Goal: Transaction & Acquisition: Purchase product/service

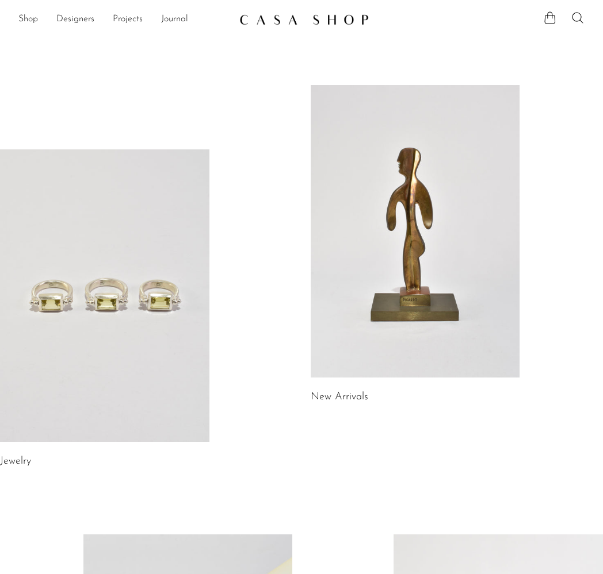
click at [80, 297] on link at bounding box center [104, 295] width 209 height 293
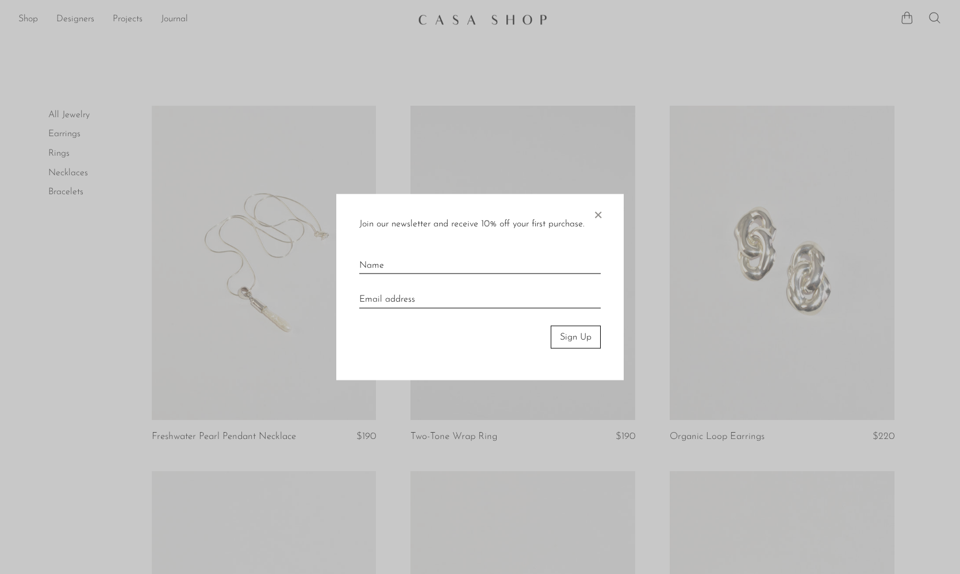
click at [597, 212] on span "×" at bounding box center [597, 212] width 11 height 37
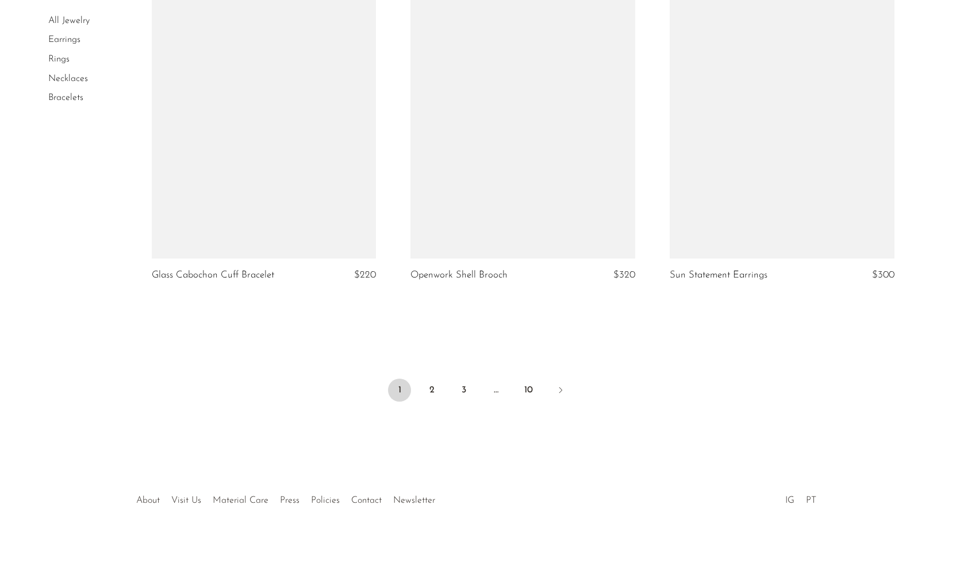
scroll to position [4193, 0]
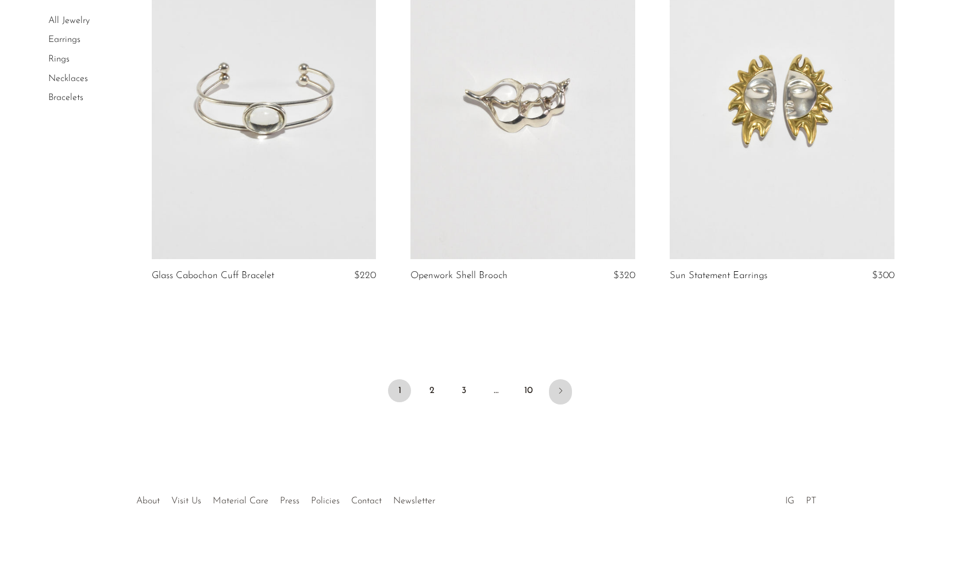
click at [556, 381] on link "Next" at bounding box center [560, 391] width 23 height 25
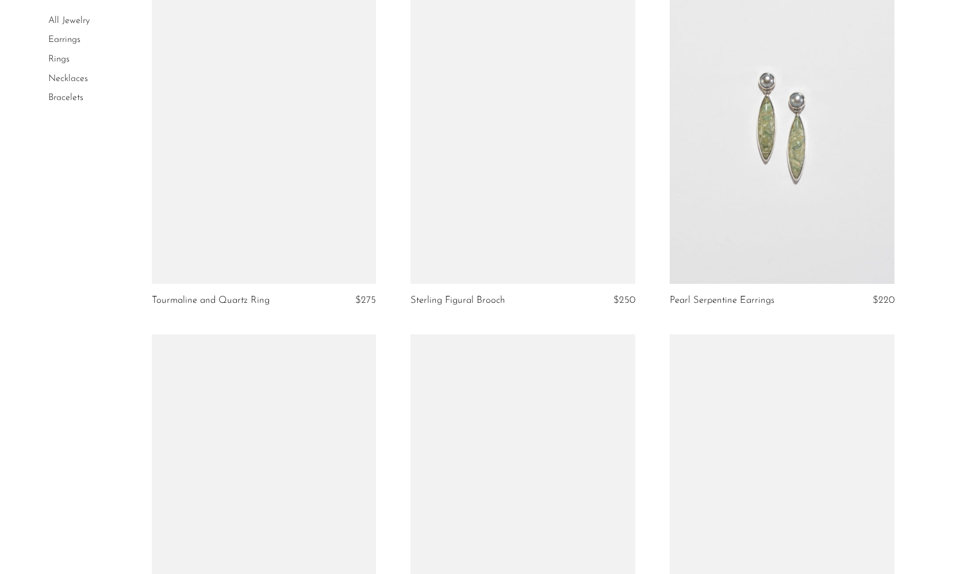
scroll to position [2193, 0]
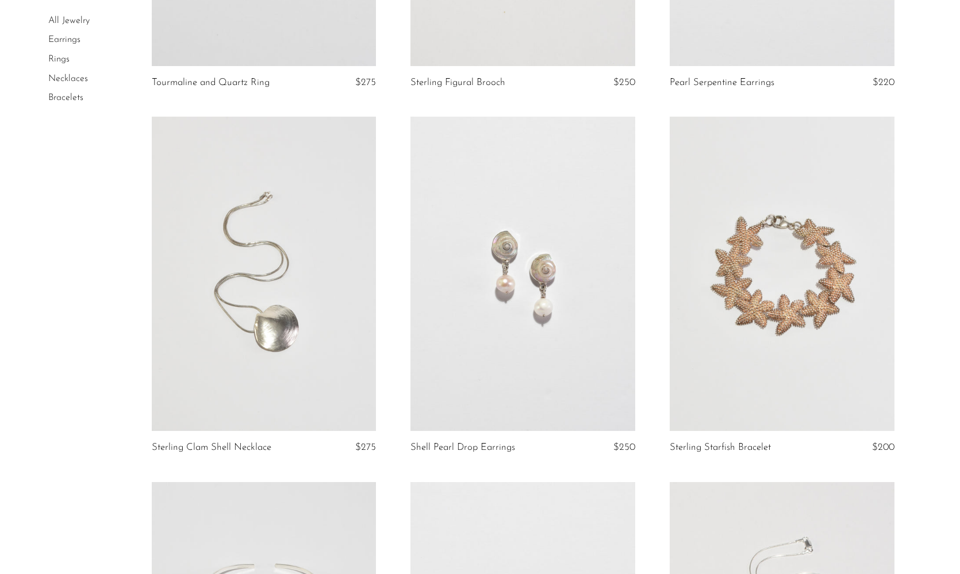
click at [81, 372] on div "All Jewelry Earrings Rings Necklaces Bracelets" at bounding box center [480, 122] width 864 height 4419
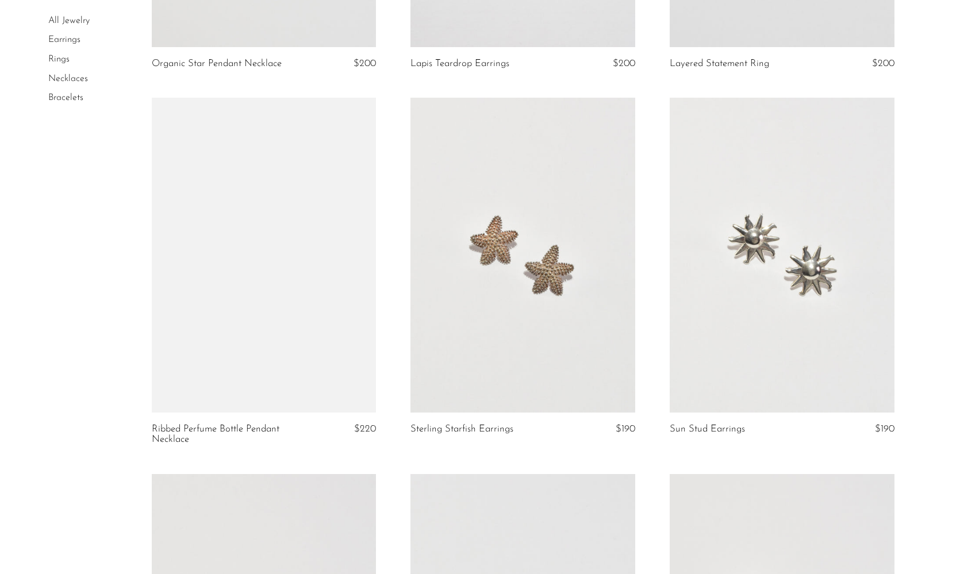
scroll to position [4052, 0]
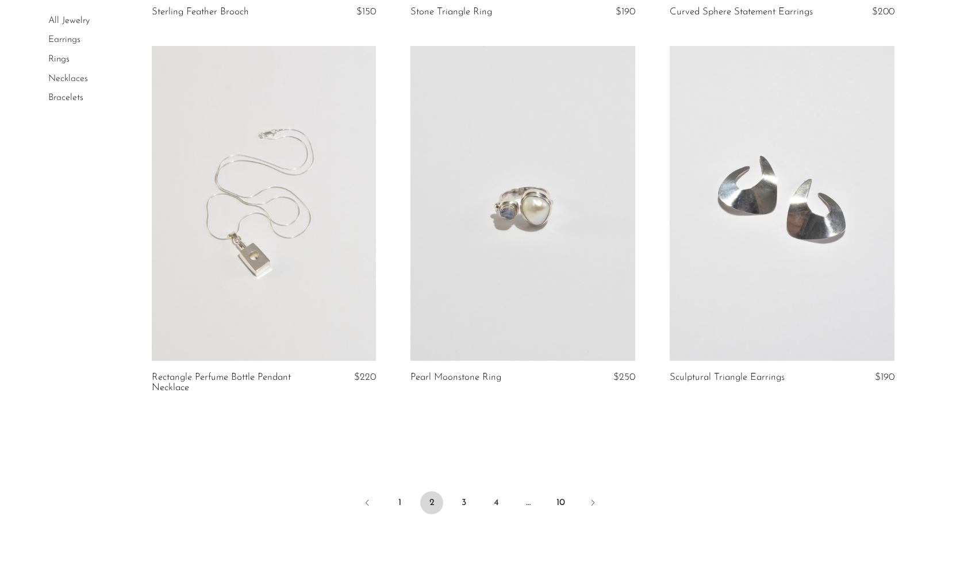
scroll to position [4105, 0]
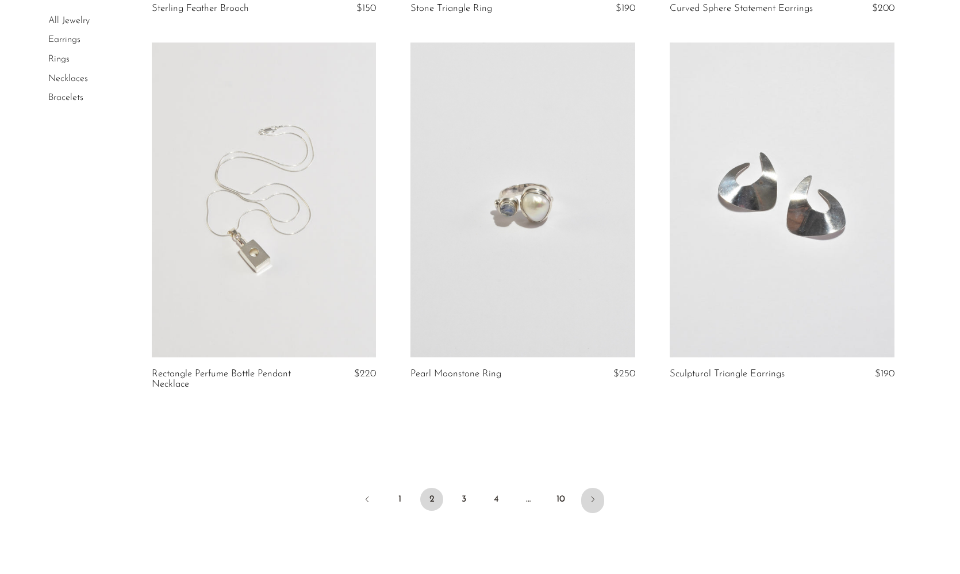
click at [592, 495] on icon "Next" at bounding box center [592, 499] width 9 height 9
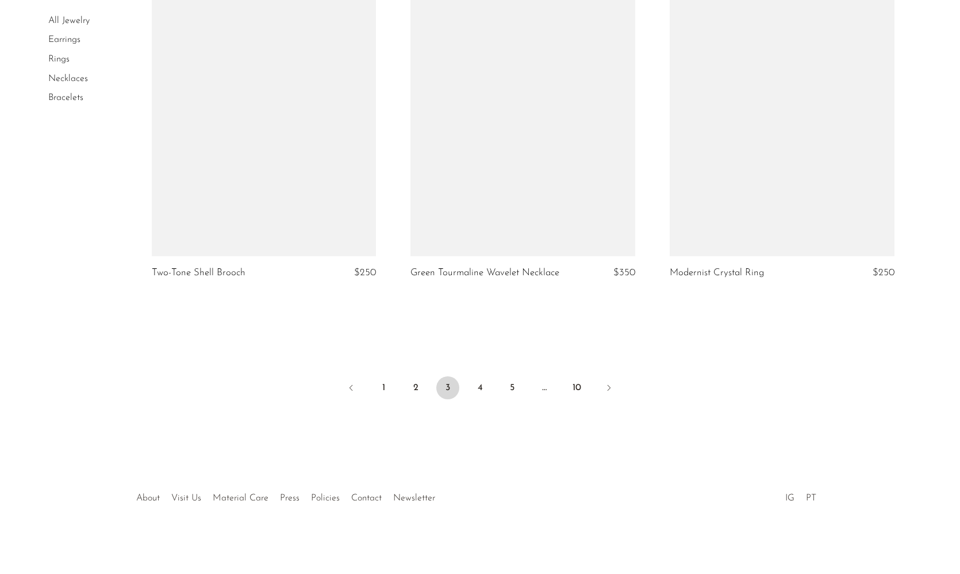
scroll to position [4193, 0]
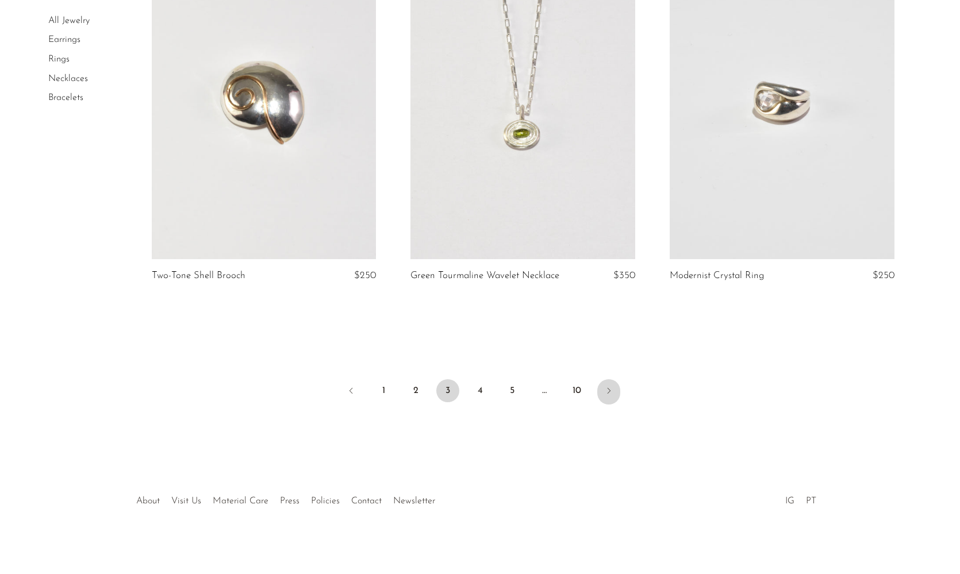
click at [613, 389] on icon "Next" at bounding box center [608, 390] width 9 height 9
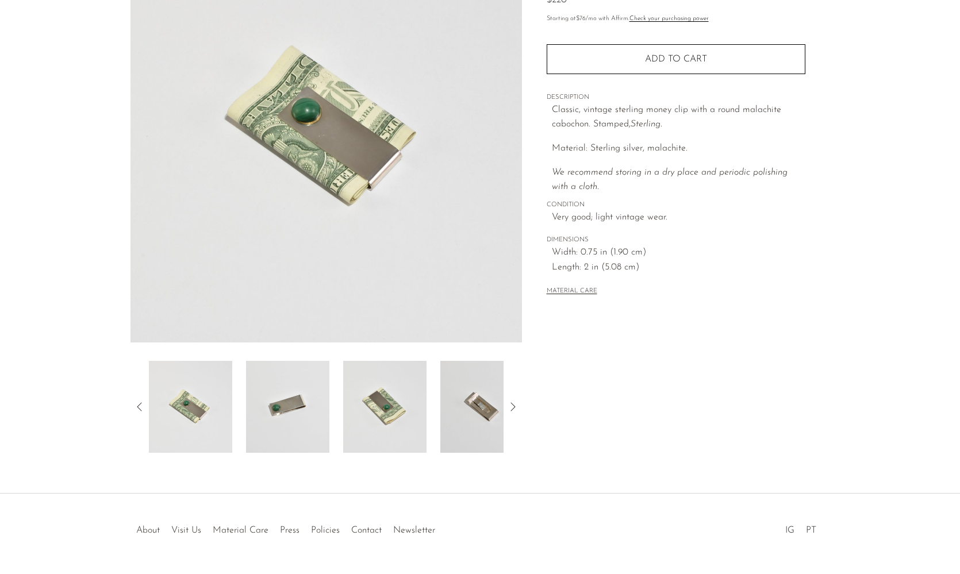
scroll to position [140, 0]
click at [392, 391] on img at bounding box center [384, 409] width 83 height 92
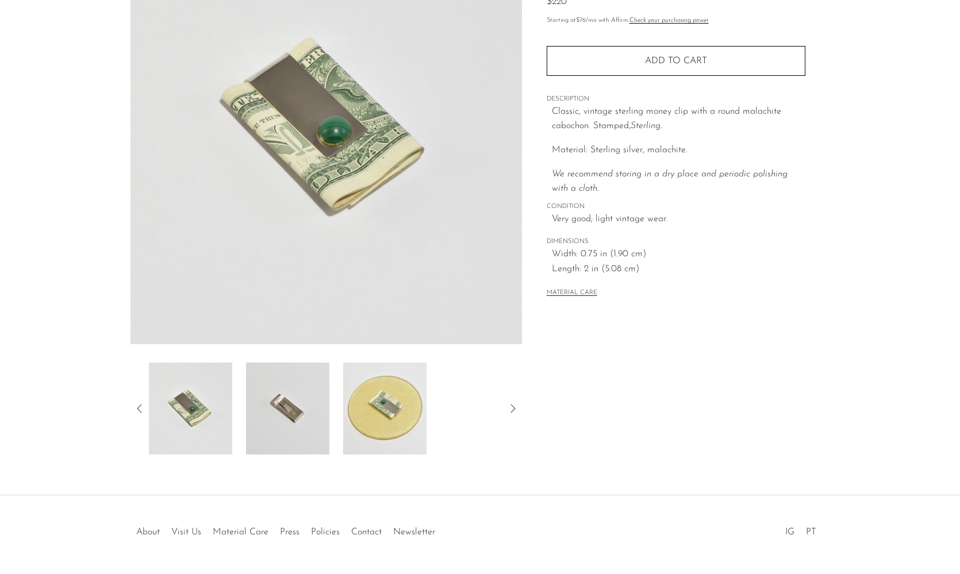
click at [389, 407] on img at bounding box center [384, 409] width 83 height 92
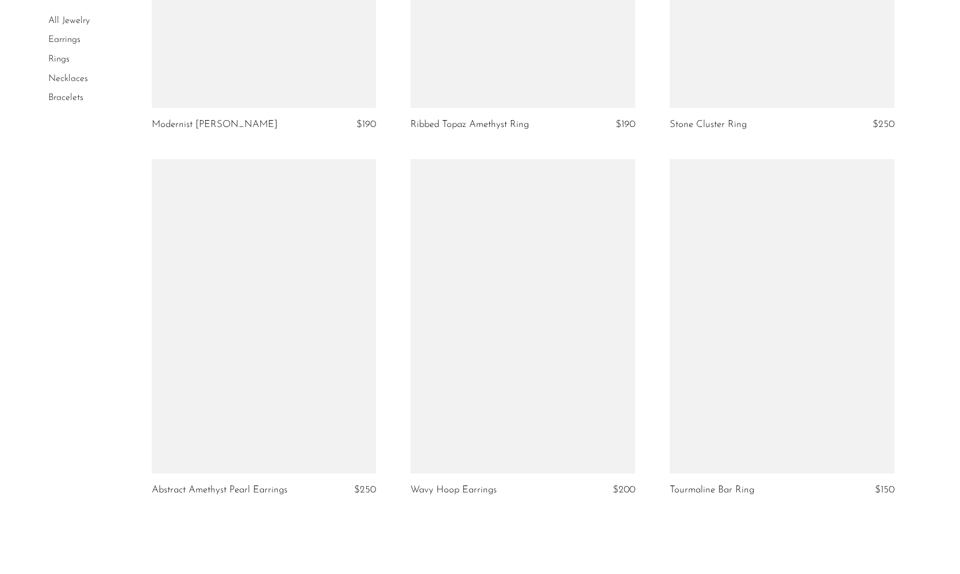
scroll to position [4061, 0]
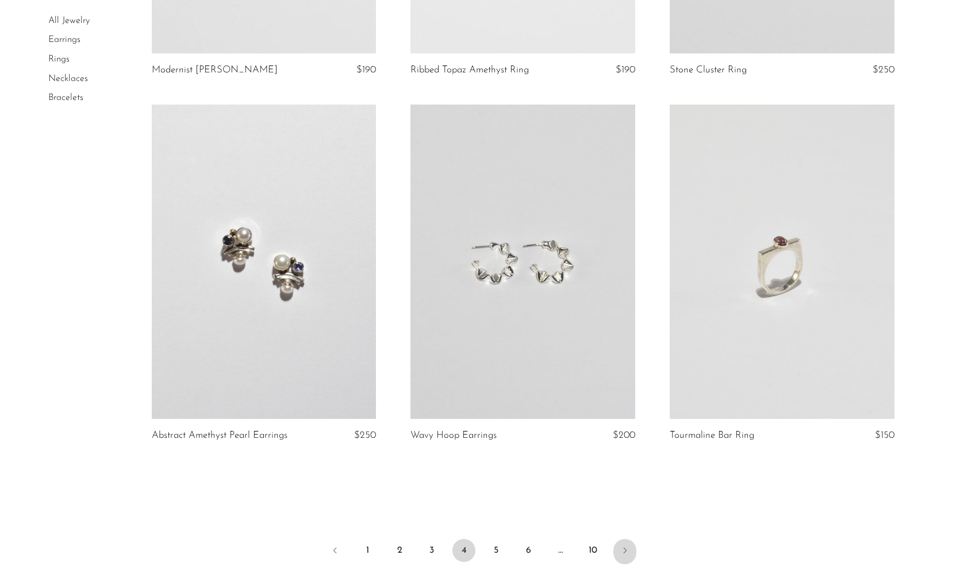
click at [627, 546] on icon "Next" at bounding box center [624, 550] width 9 height 9
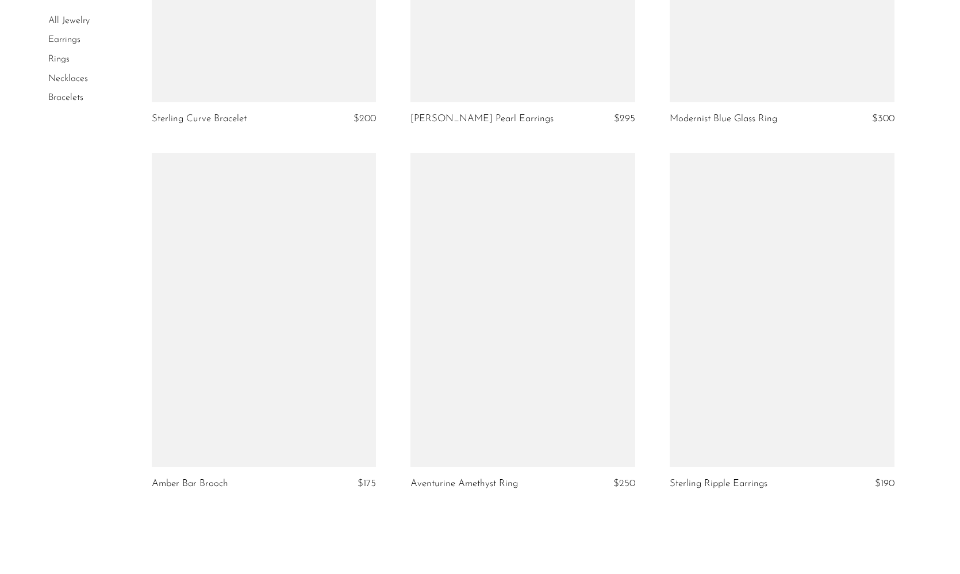
scroll to position [4094, 0]
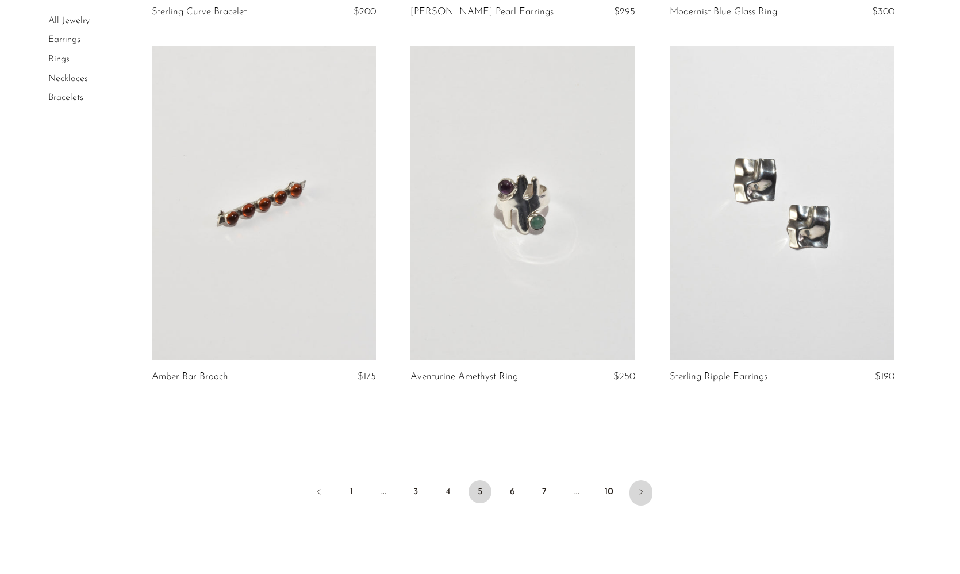
click at [642, 490] on icon "Next" at bounding box center [640, 492] width 9 height 9
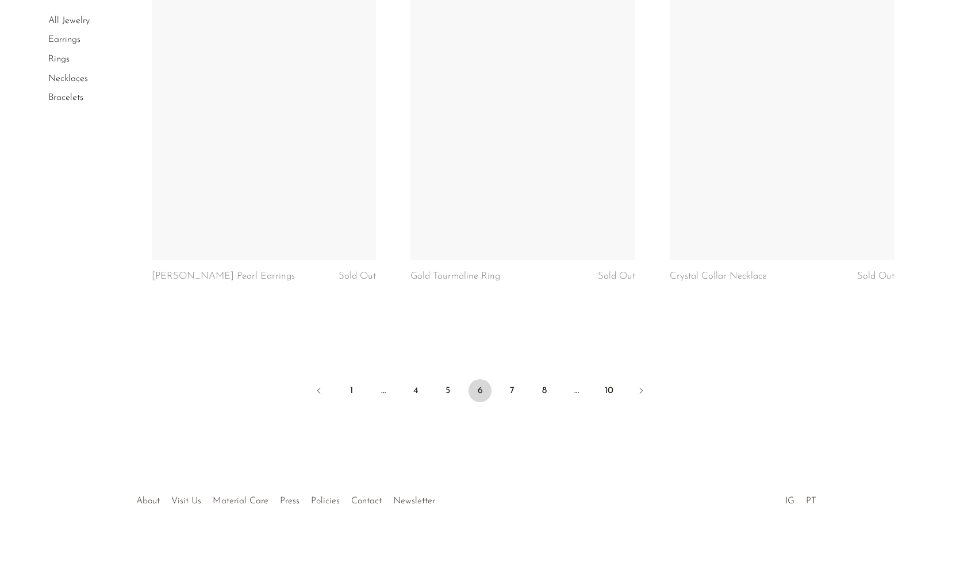
scroll to position [4256, 0]
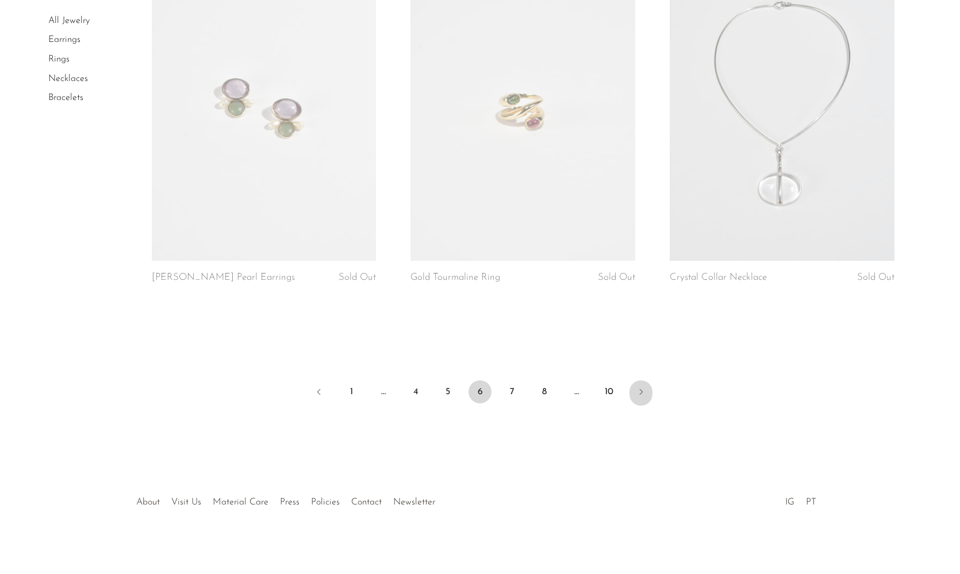
click at [635, 388] on link "Next" at bounding box center [641, 393] width 23 height 25
